Goal: Task Accomplishment & Management: Use online tool/utility

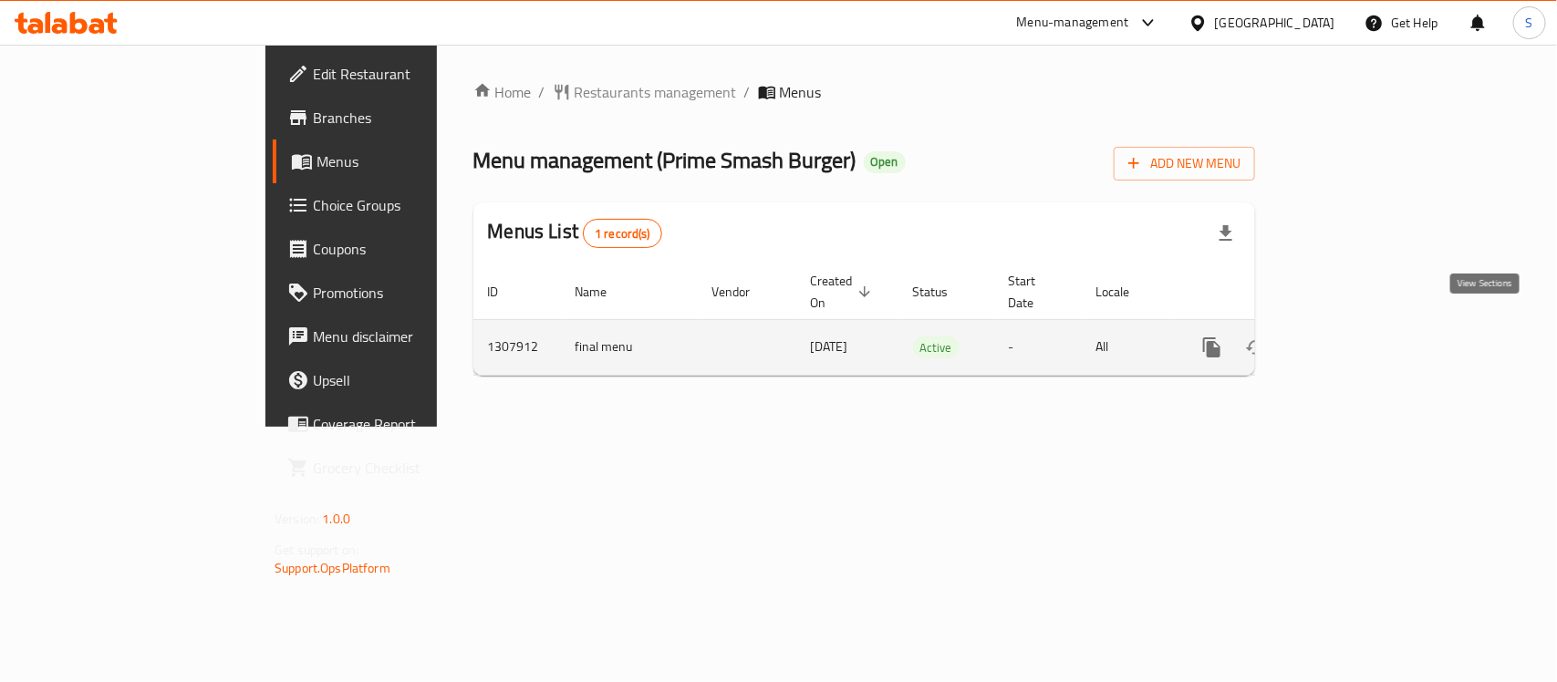
click at [1366, 328] on link "enhanced table" at bounding box center [1344, 348] width 44 height 44
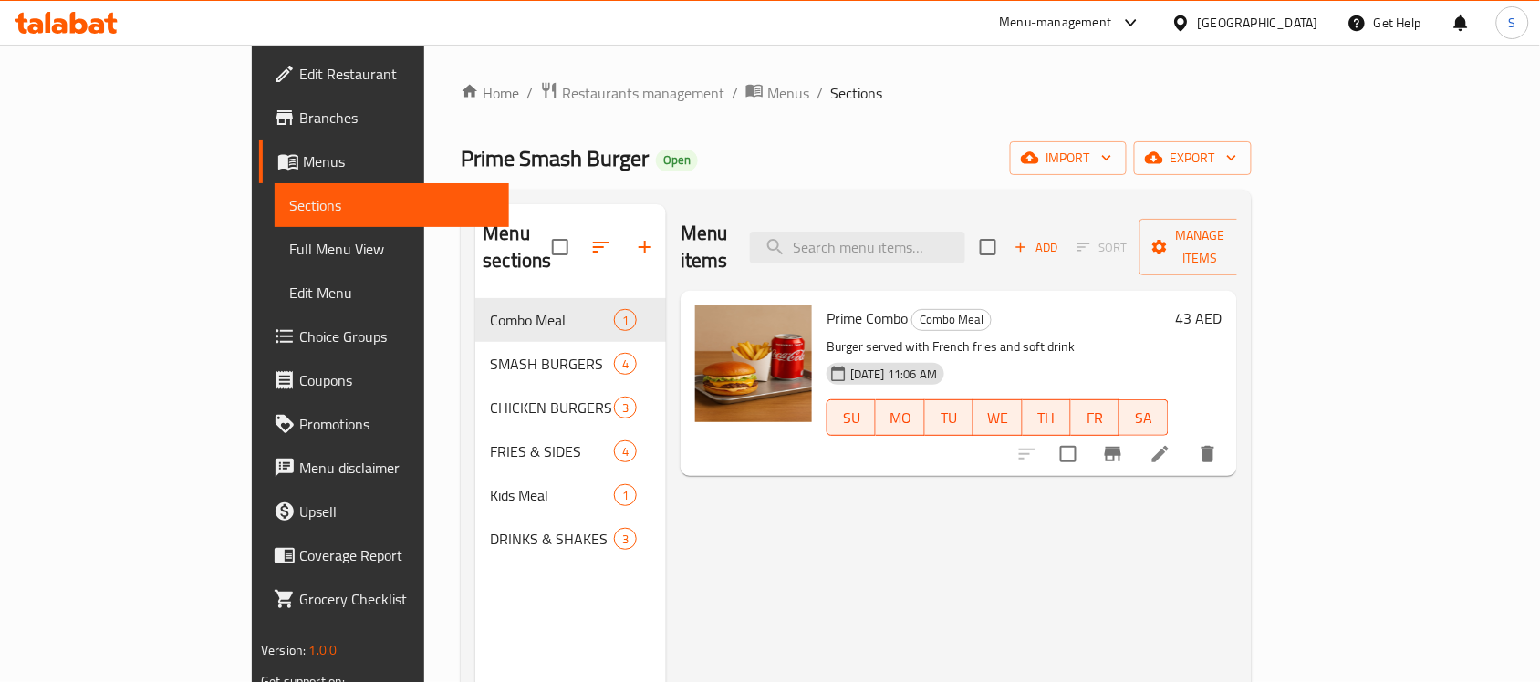
click at [1251, 129] on div "Home / Restaurants management / Menus / Sections Prime Smash Burger Open import…" at bounding box center [856, 491] width 790 height 820
click at [1237, 158] on span "export" at bounding box center [1192, 158] width 88 height 23
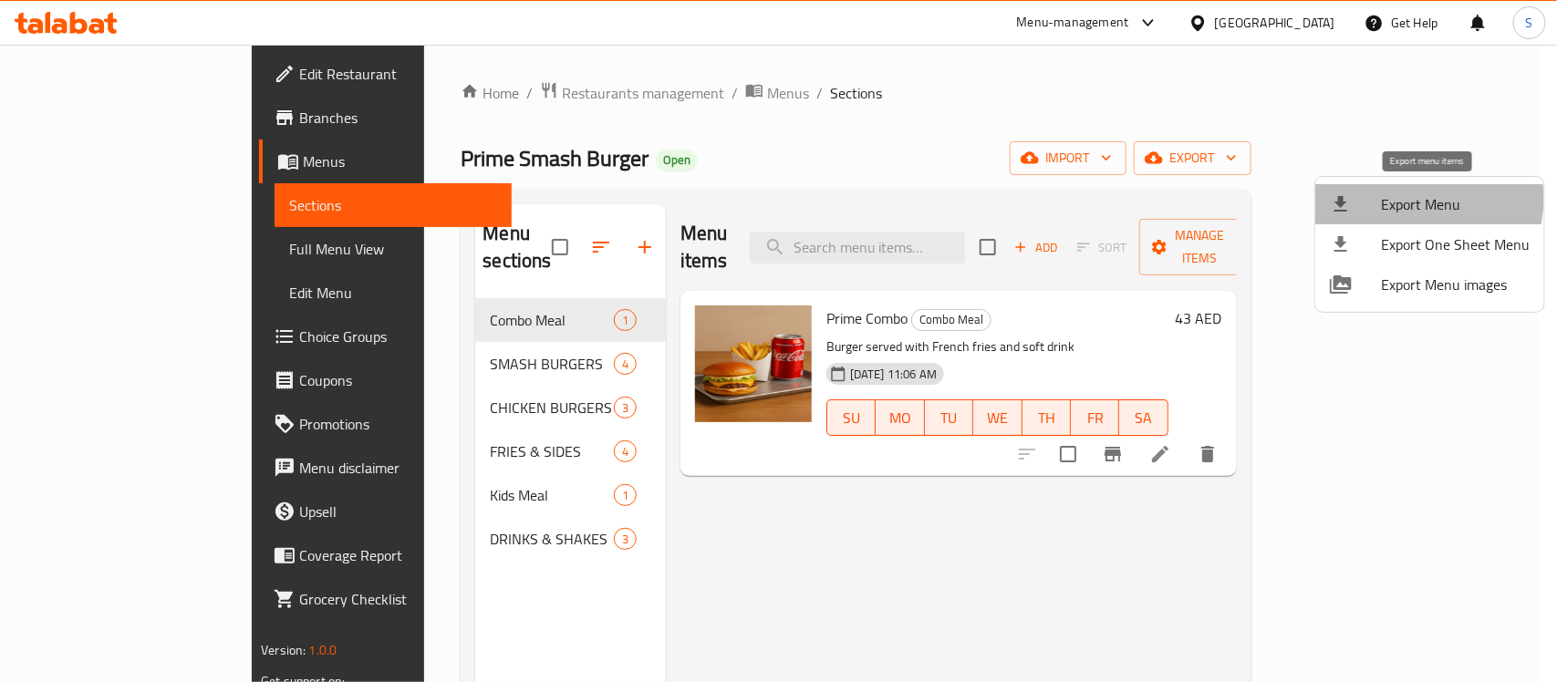
click at [1423, 199] on span "Export Menu" at bounding box center [1455, 204] width 149 height 22
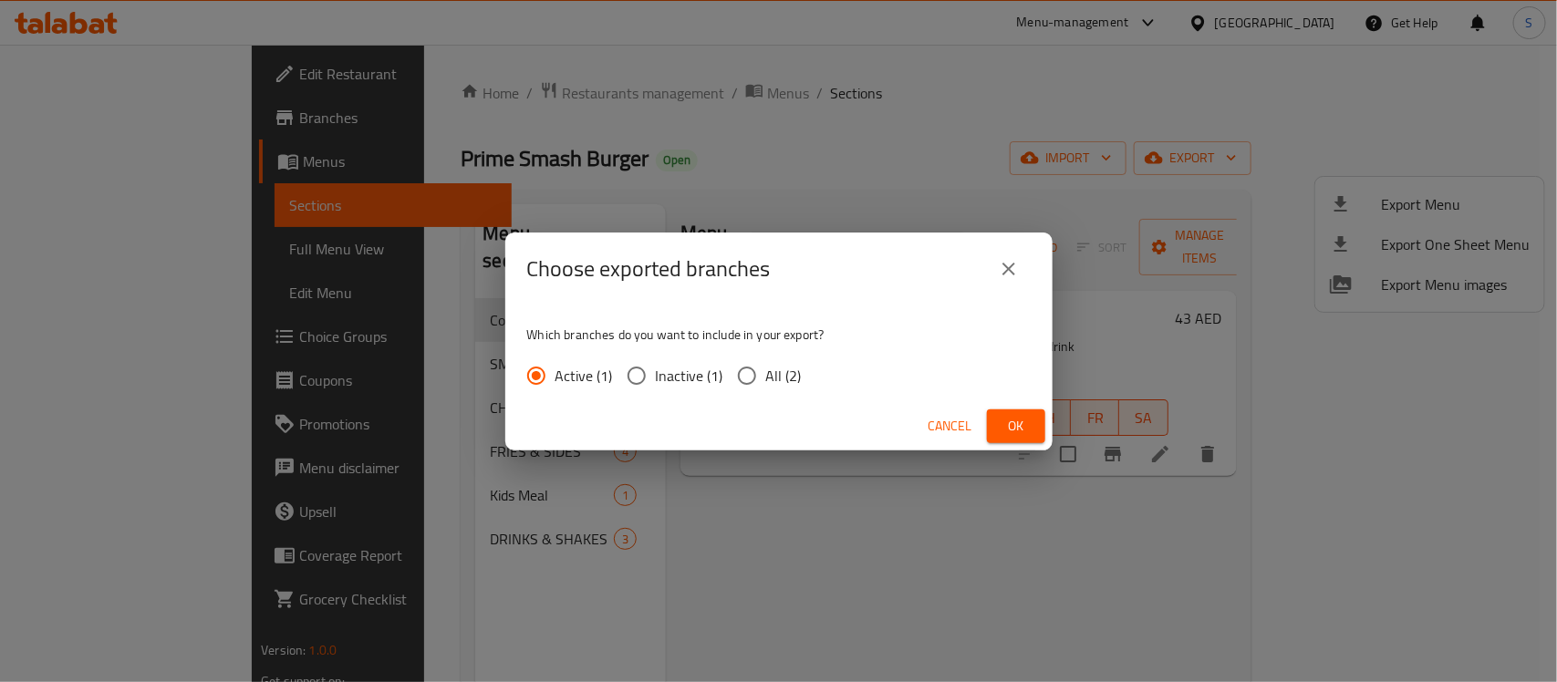
click at [773, 374] on span "All (2)" at bounding box center [784, 376] width 36 height 22
click at [766, 374] on input "All (2)" at bounding box center [747, 376] width 38 height 38
radio input "true"
click at [1010, 415] on span "Ok" at bounding box center [1016, 426] width 29 height 23
